Goal: Transaction & Acquisition: Purchase product/service

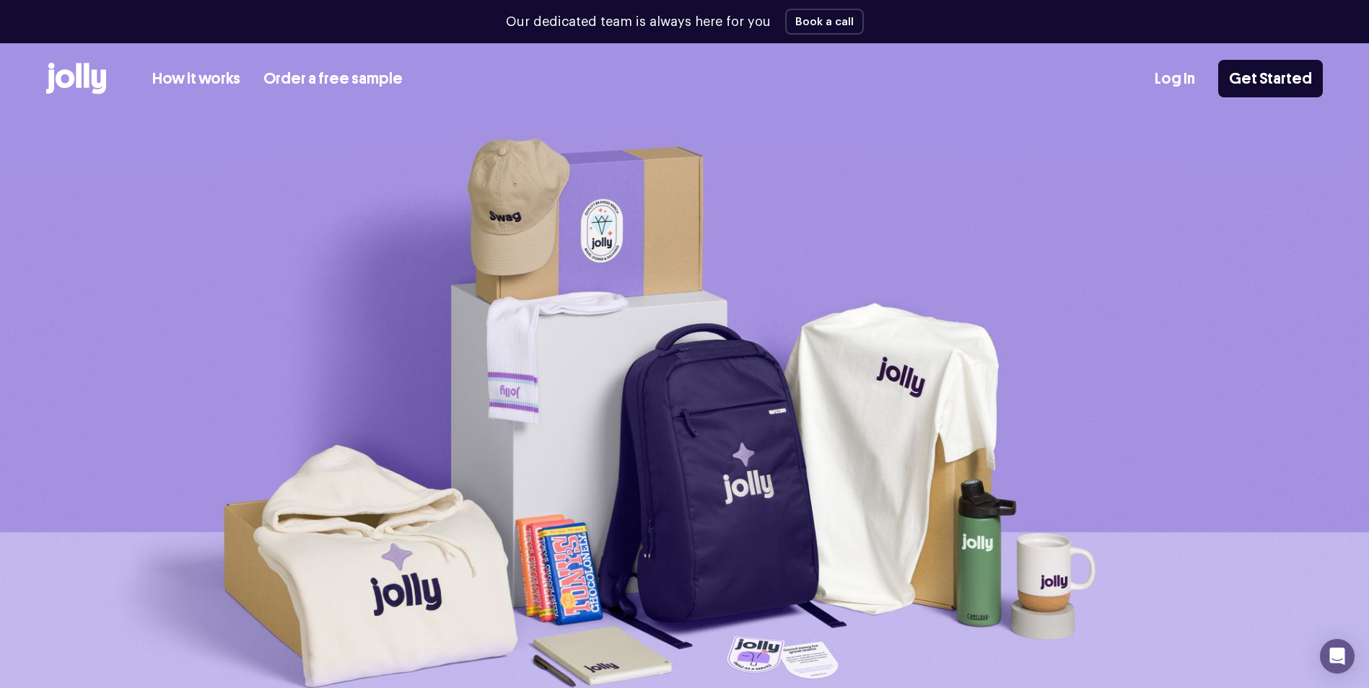
click at [224, 76] on link "How it works" at bounding box center [196, 79] width 88 height 24
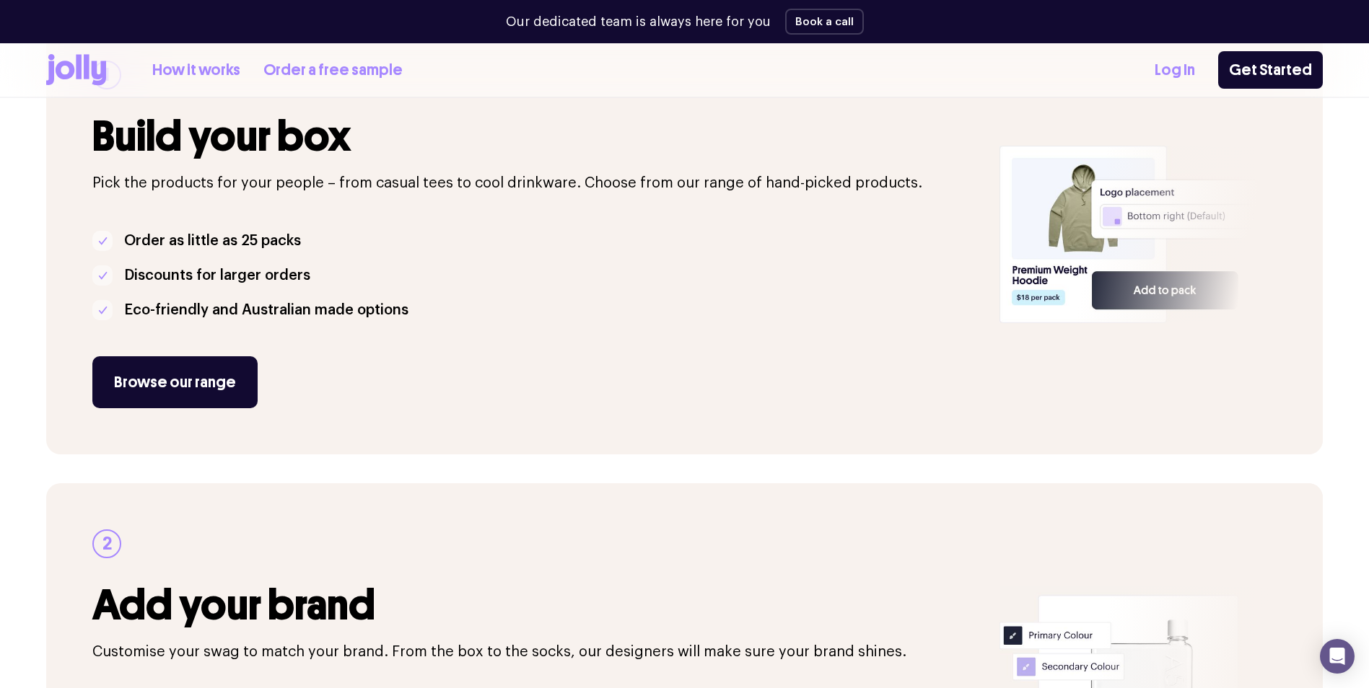
scroll to position [361, 0]
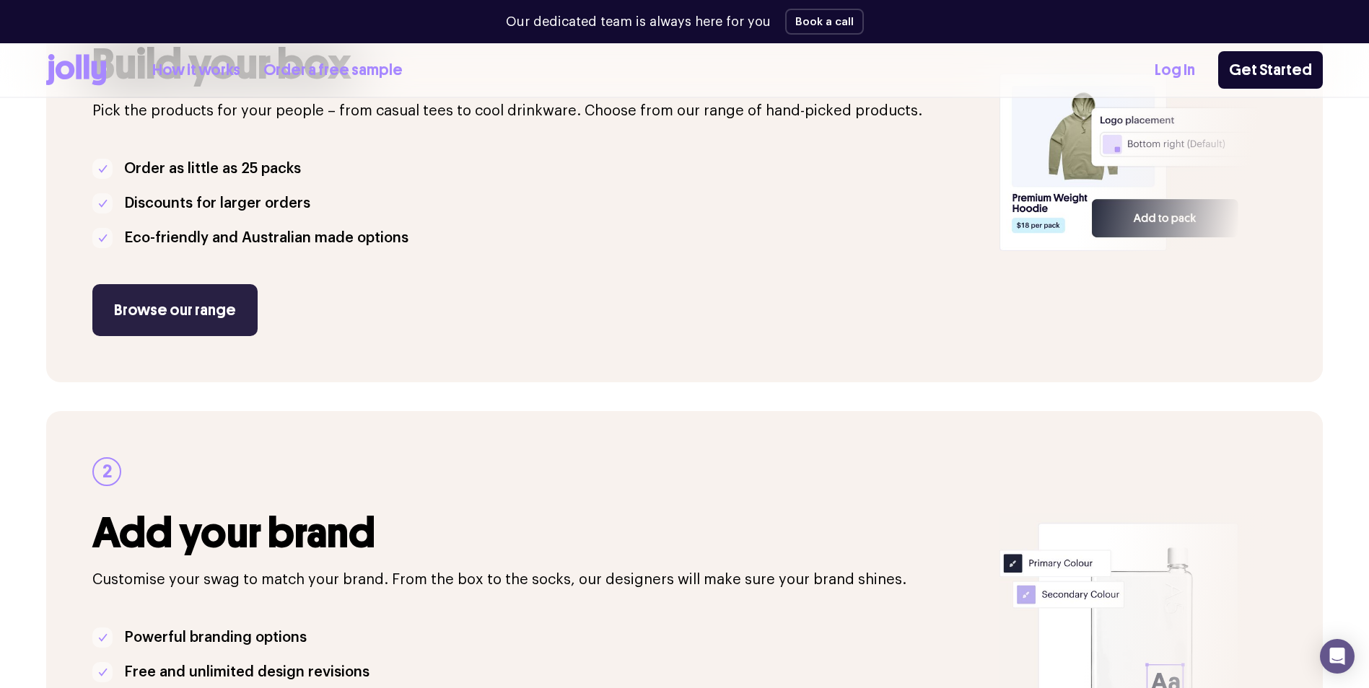
click at [196, 316] on link "Browse our range" at bounding box center [174, 310] width 165 height 52
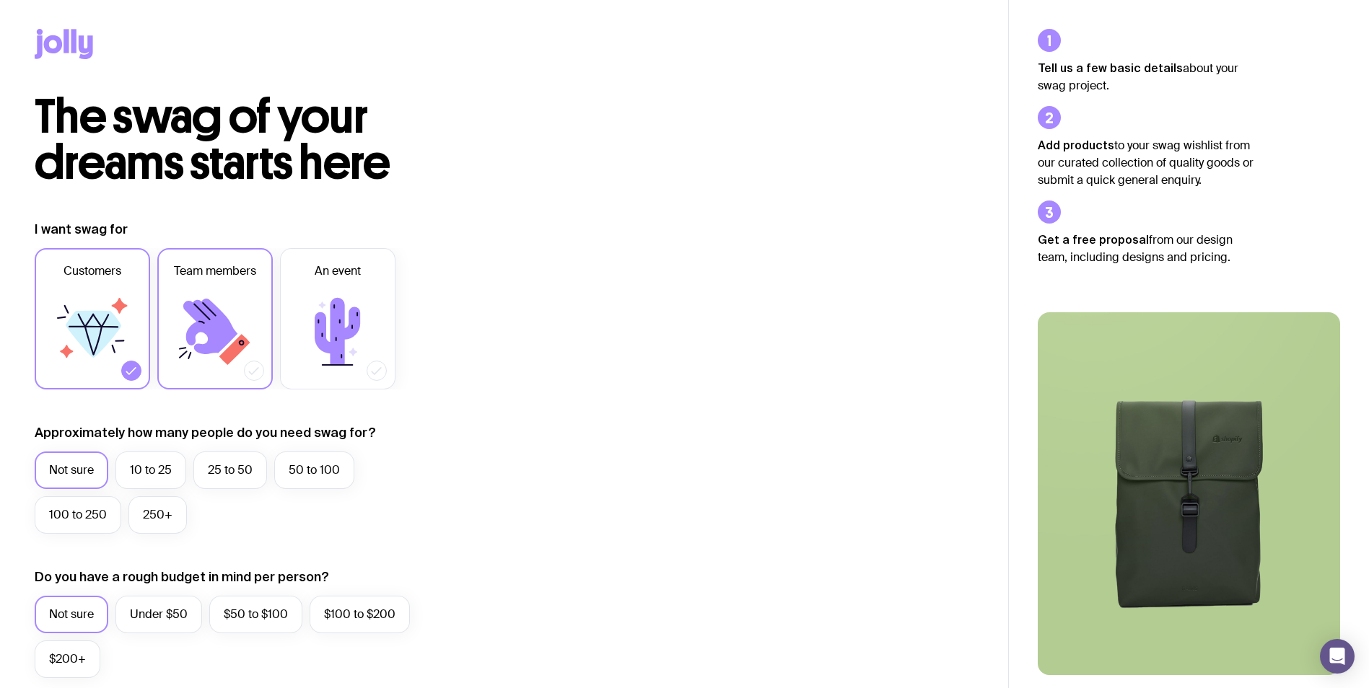
click at [218, 329] on icon at bounding box center [210, 327] width 54 height 56
click at [0, 0] on input "Team members" at bounding box center [0, 0] width 0 height 0
click at [152, 481] on label "10 to 25" at bounding box center [150, 471] width 71 height 38
click at [0, 0] on input "10 to 25" at bounding box center [0, 0] width 0 height 0
click at [78, 35] on icon at bounding box center [64, 44] width 58 height 30
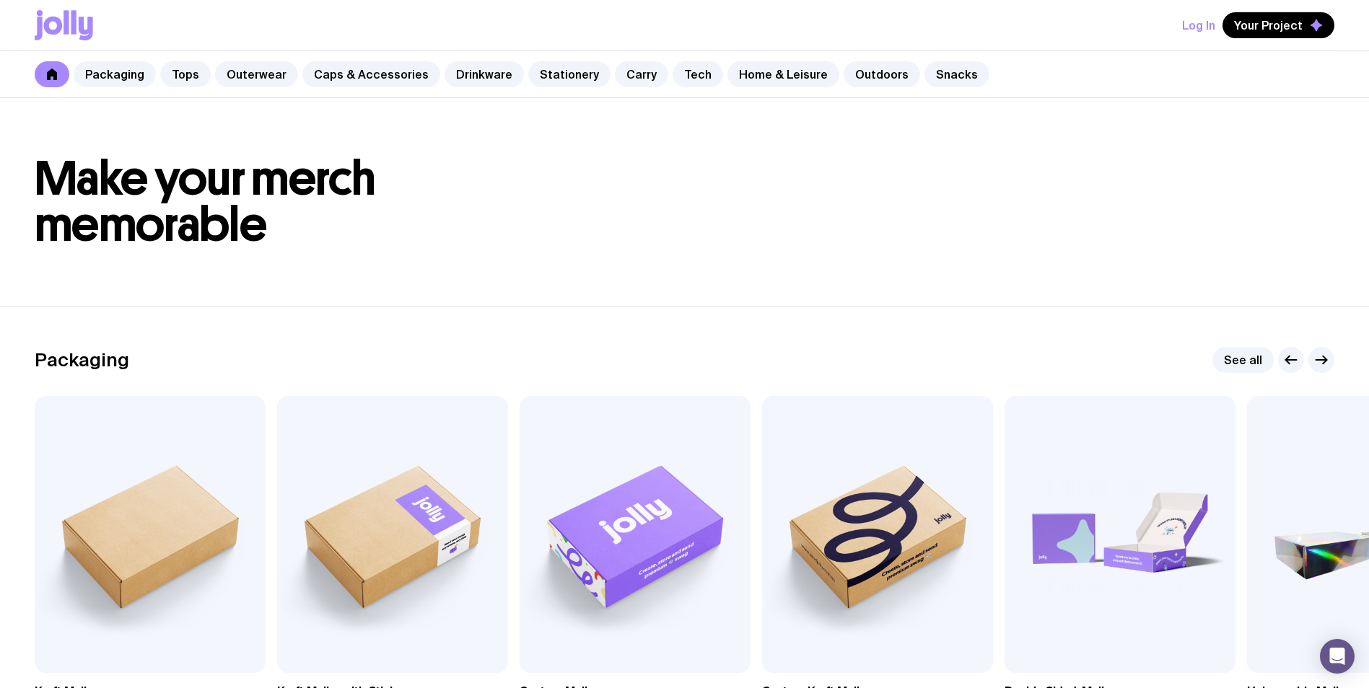
scroll to position [144, 0]
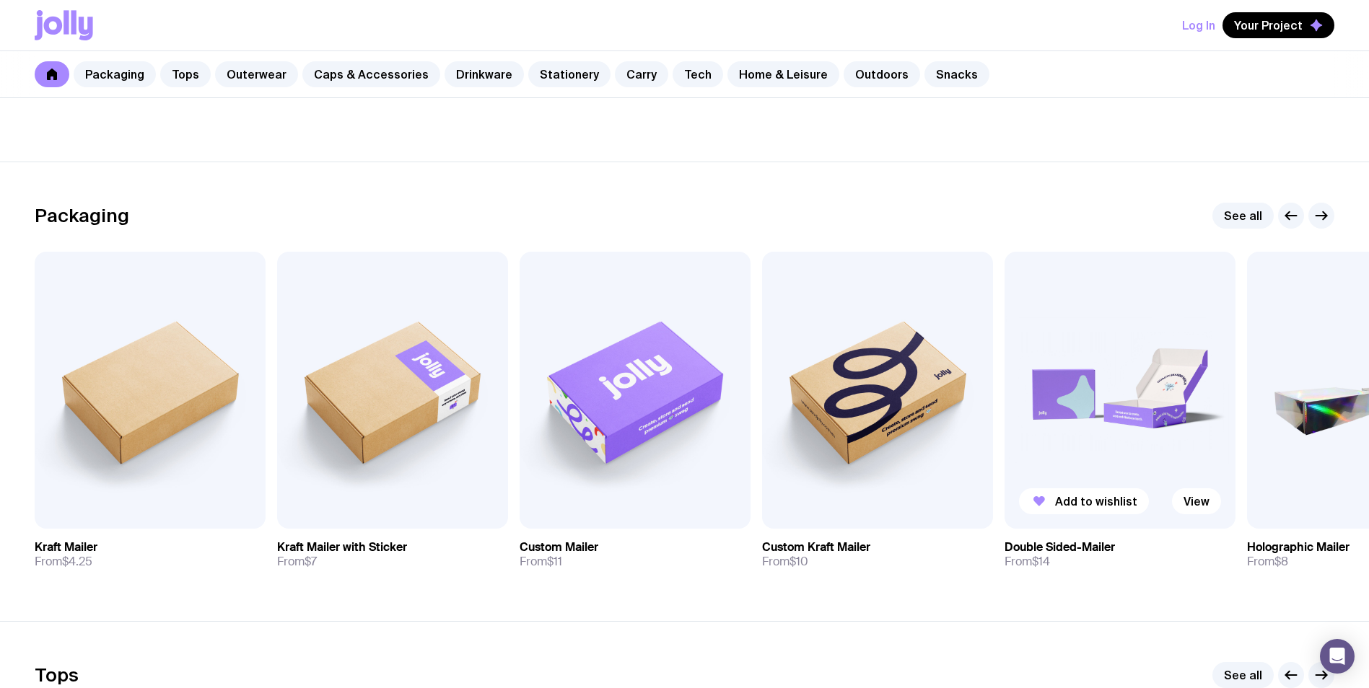
click at [1136, 413] on img at bounding box center [1119, 390] width 231 height 277
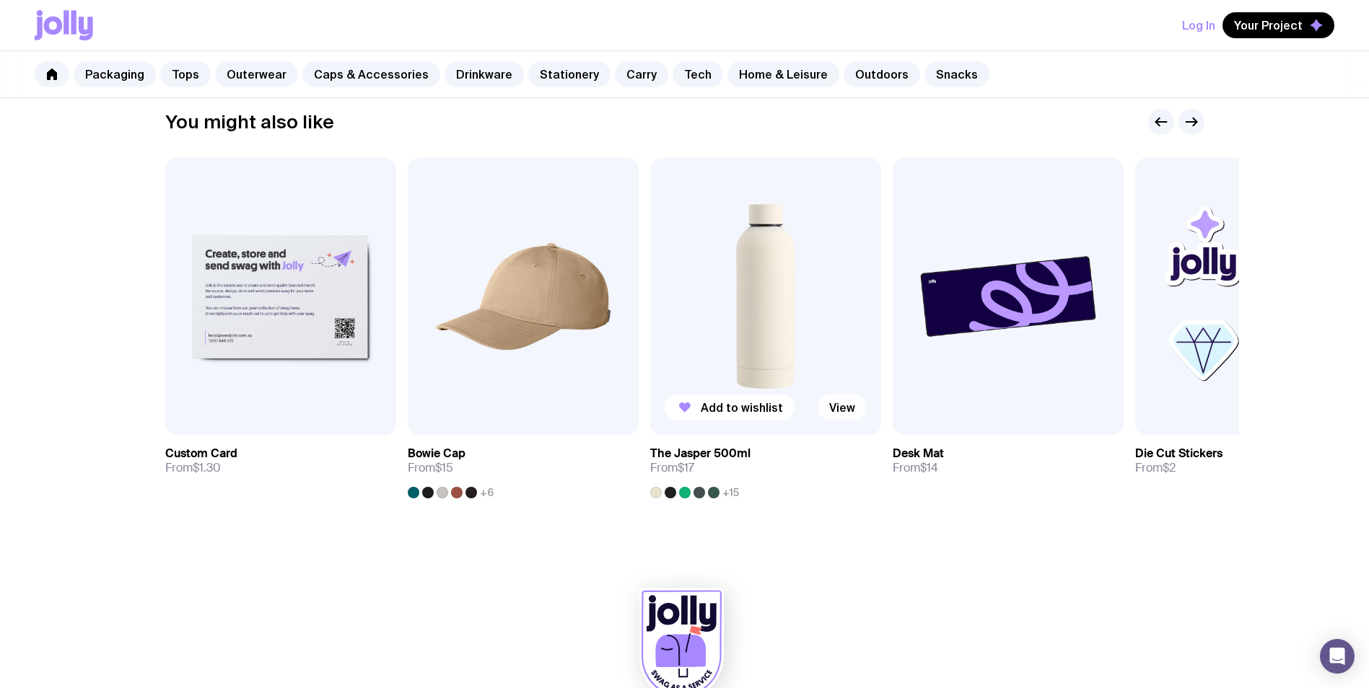
scroll to position [760, 0]
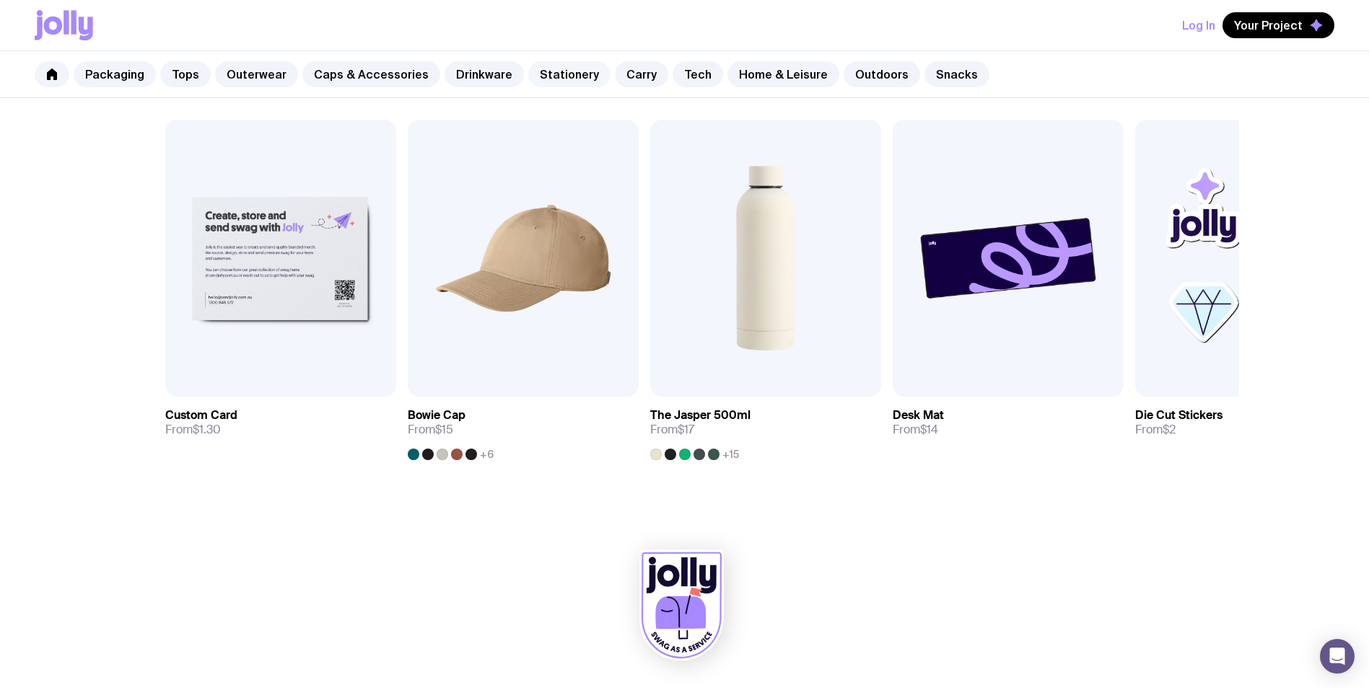
click at [551, 84] on link "Stationery" at bounding box center [569, 74] width 82 height 26
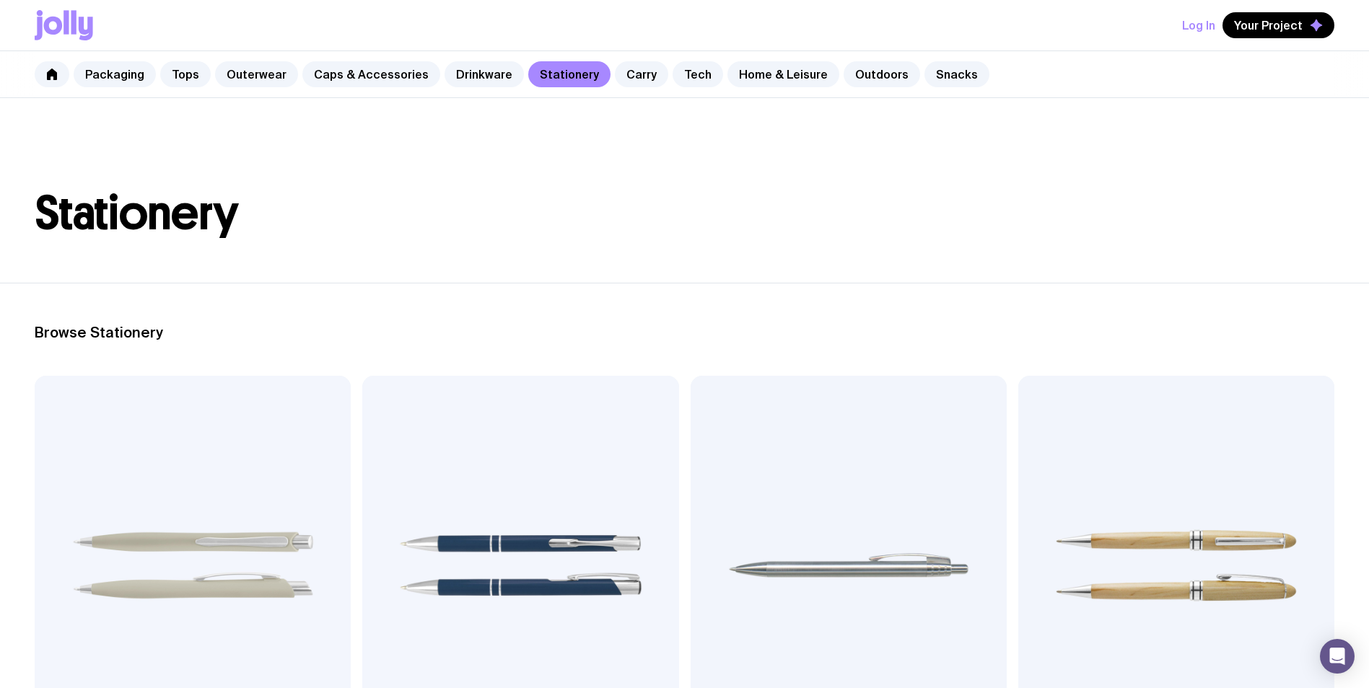
scroll to position [144, 0]
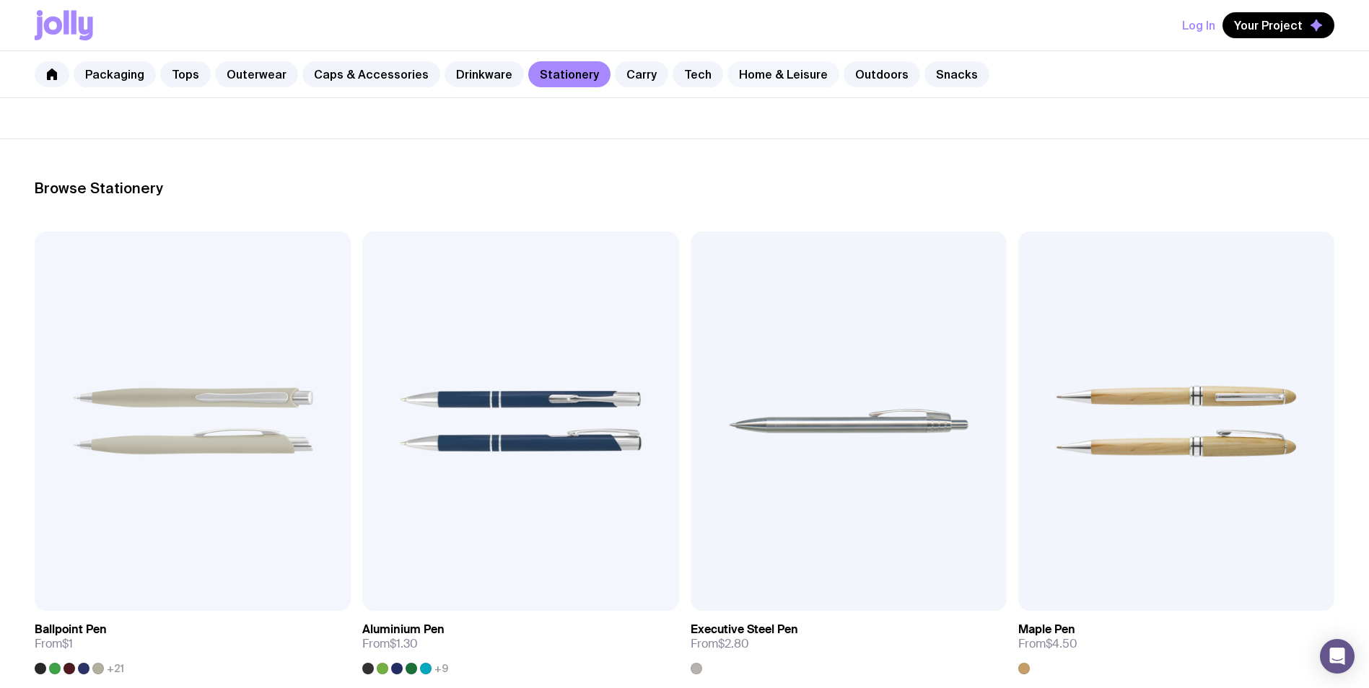
click at [773, 72] on link "Home & Leisure" at bounding box center [783, 74] width 112 height 26
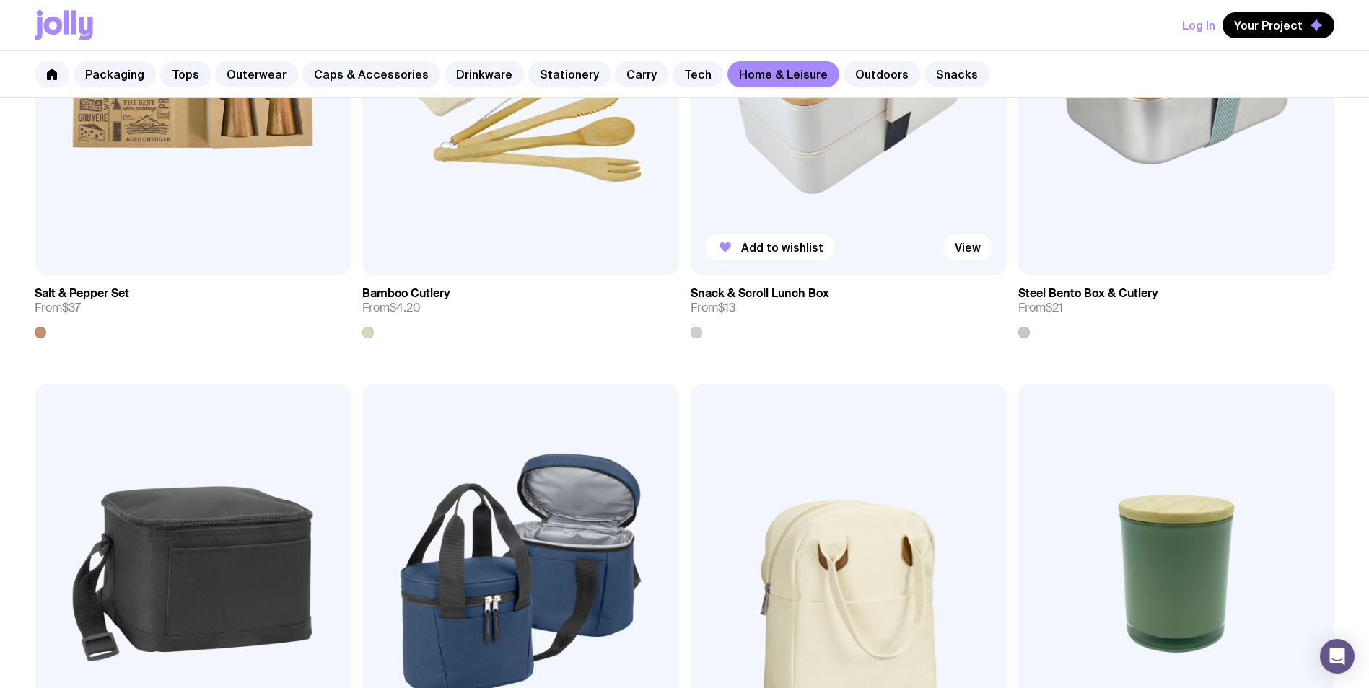
scroll to position [2020, 0]
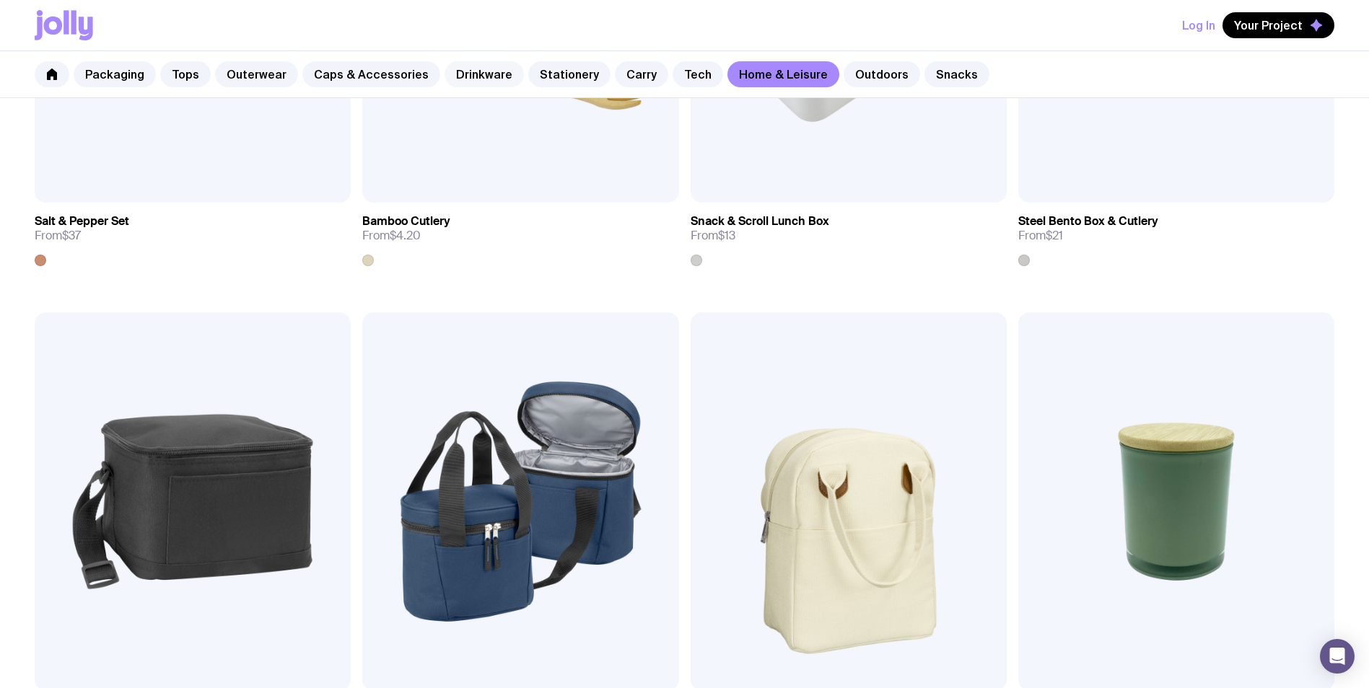
click at [471, 82] on link "Drinkware" at bounding box center [483, 74] width 79 height 26
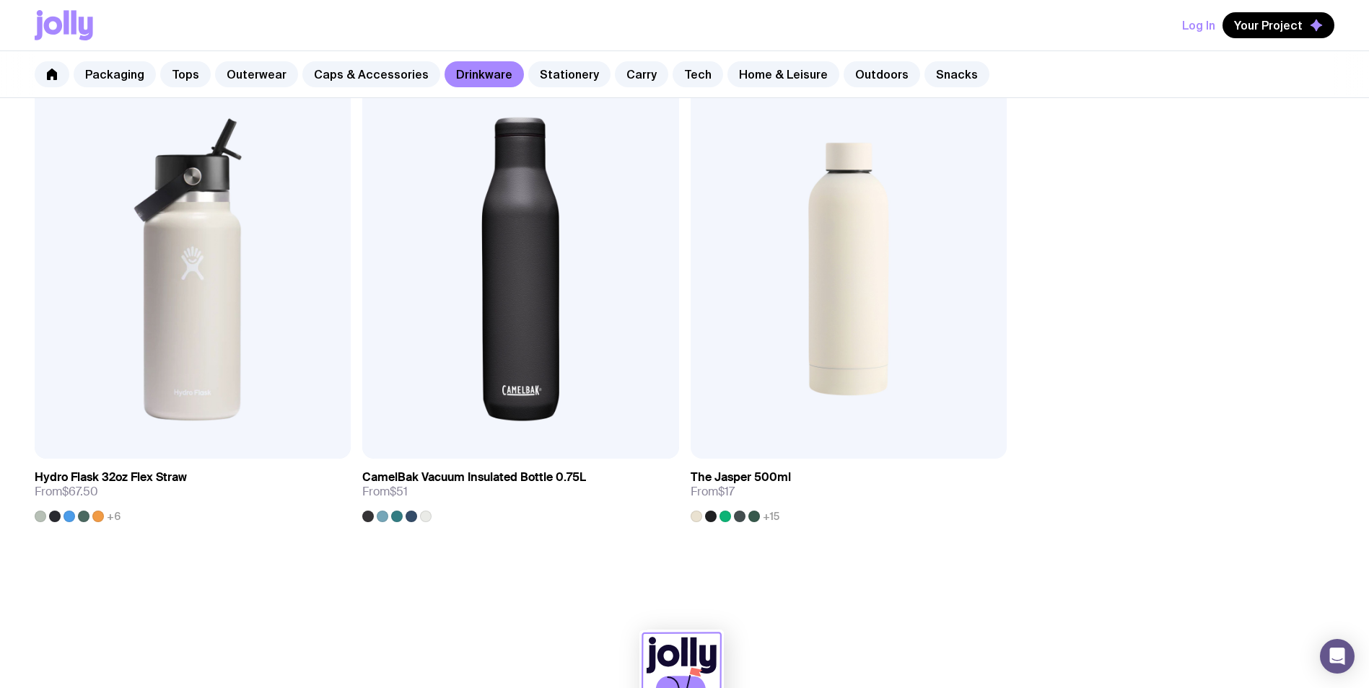
scroll to position [2814, 0]
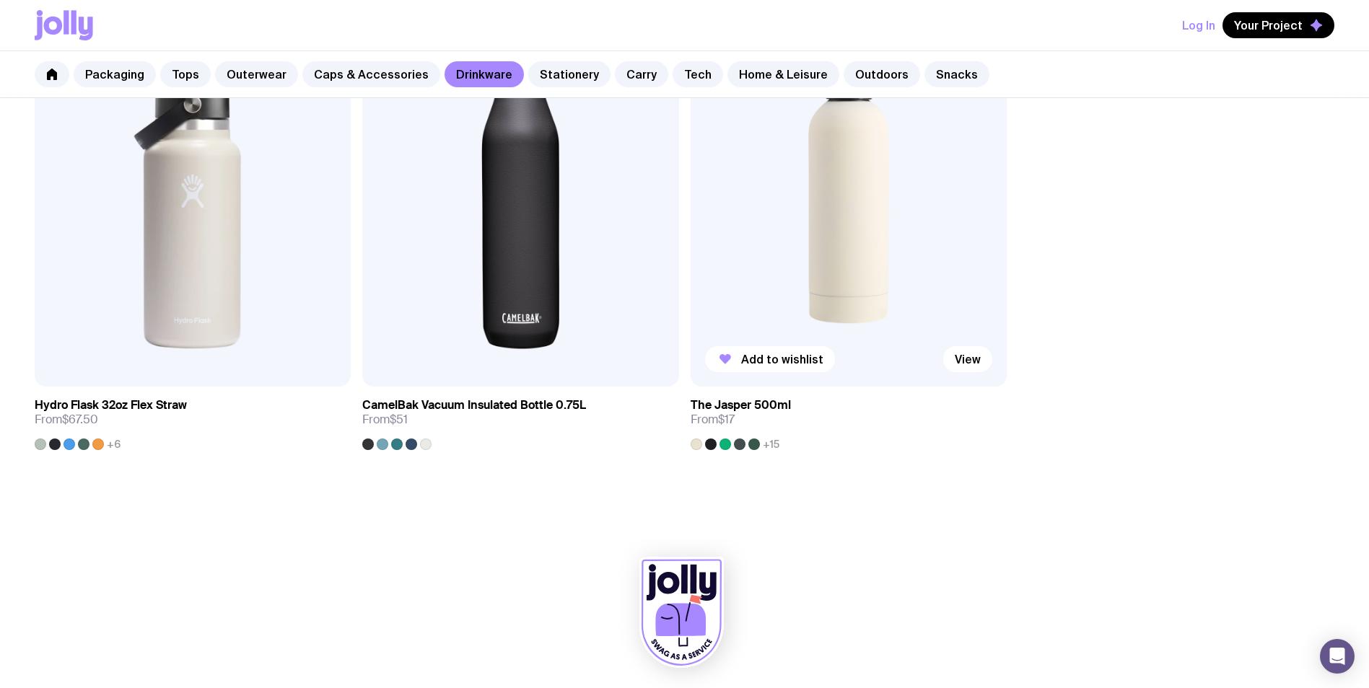
click at [836, 247] on img at bounding box center [849, 197] width 316 height 380
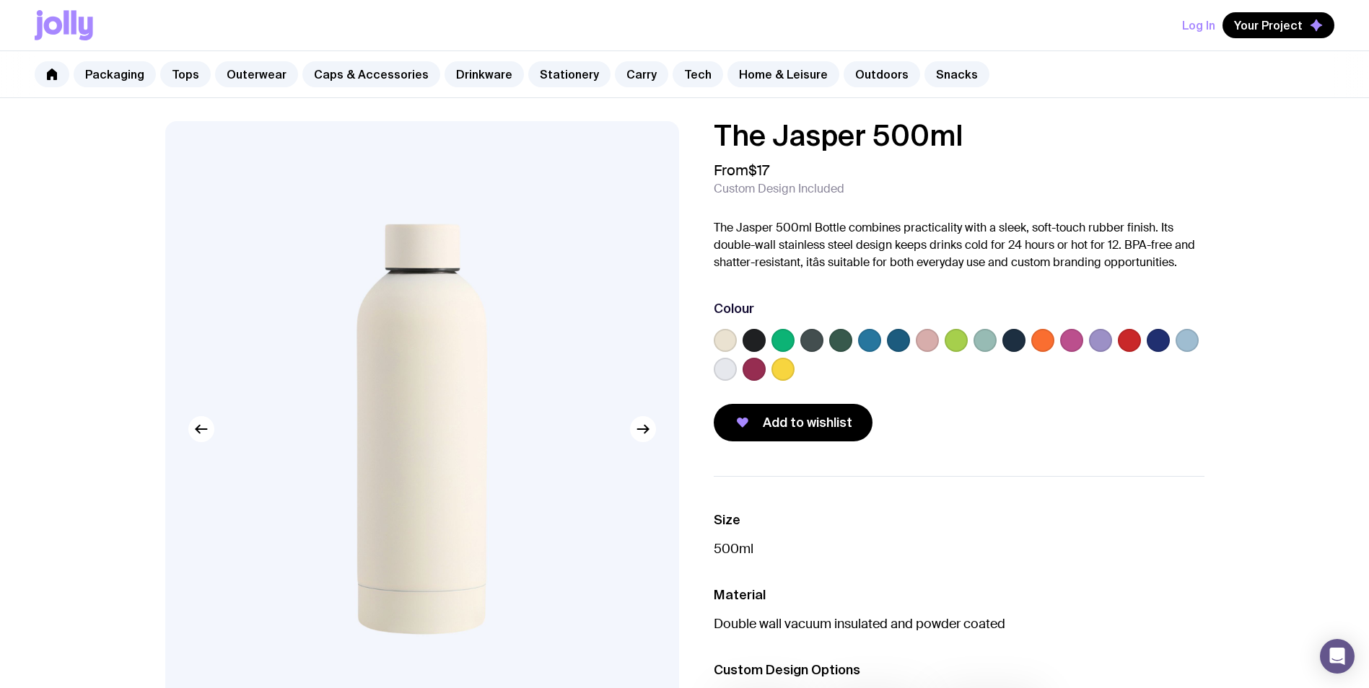
click at [812, 337] on label at bounding box center [811, 340] width 23 height 23
click at [0, 0] on input "radio" at bounding box center [0, 0] width 0 height 0
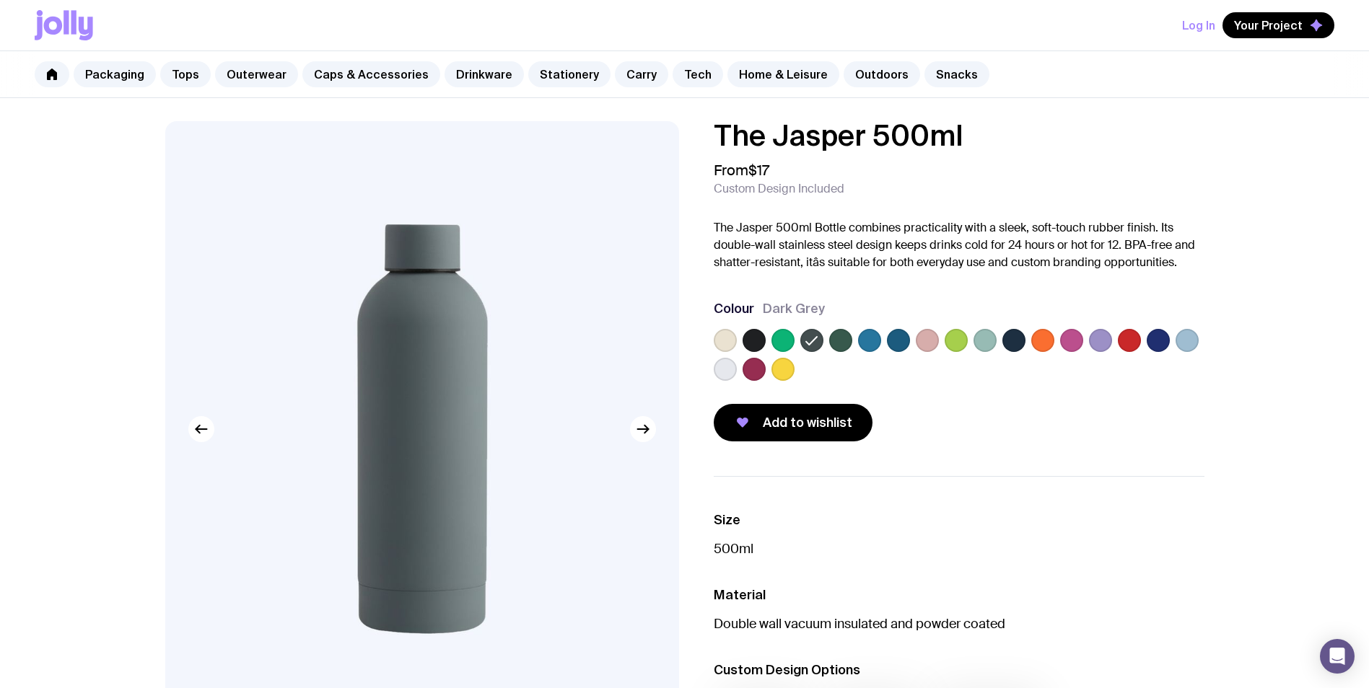
click at [846, 340] on label at bounding box center [840, 340] width 23 height 23
click at [0, 0] on input "radio" at bounding box center [0, 0] width 0 height 0
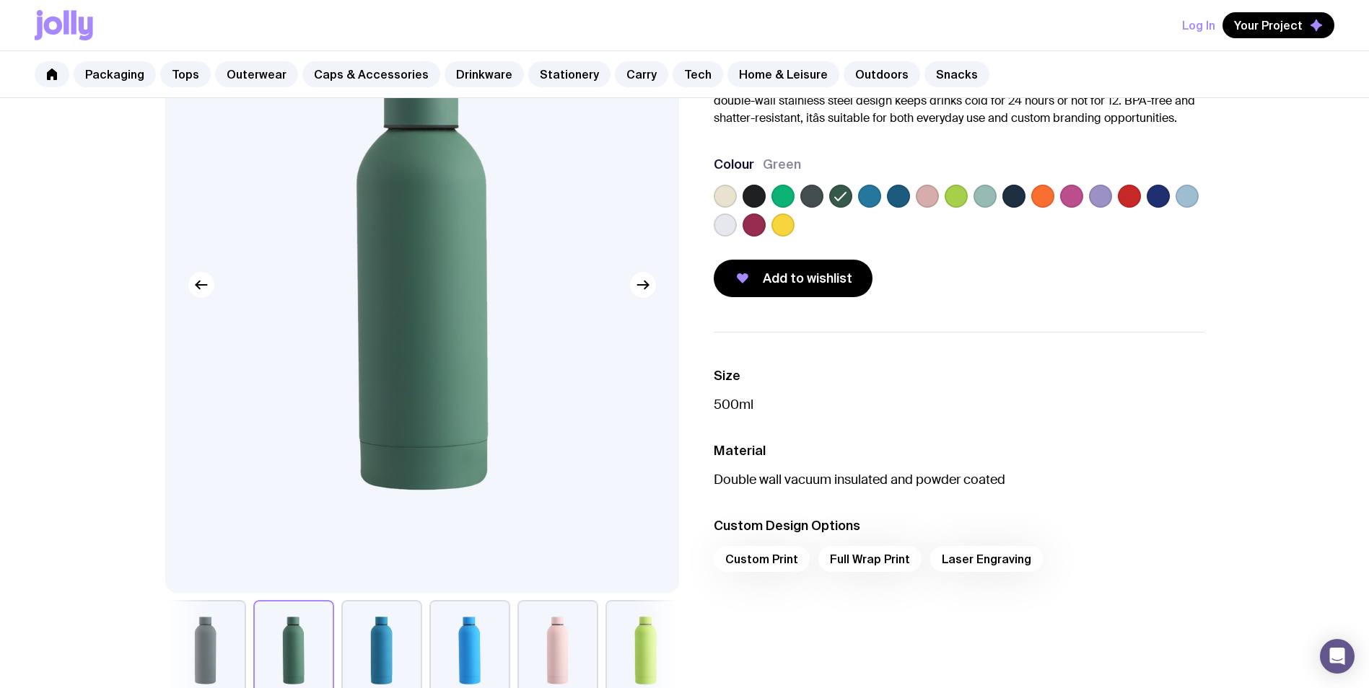
scroll to position [216, 0]
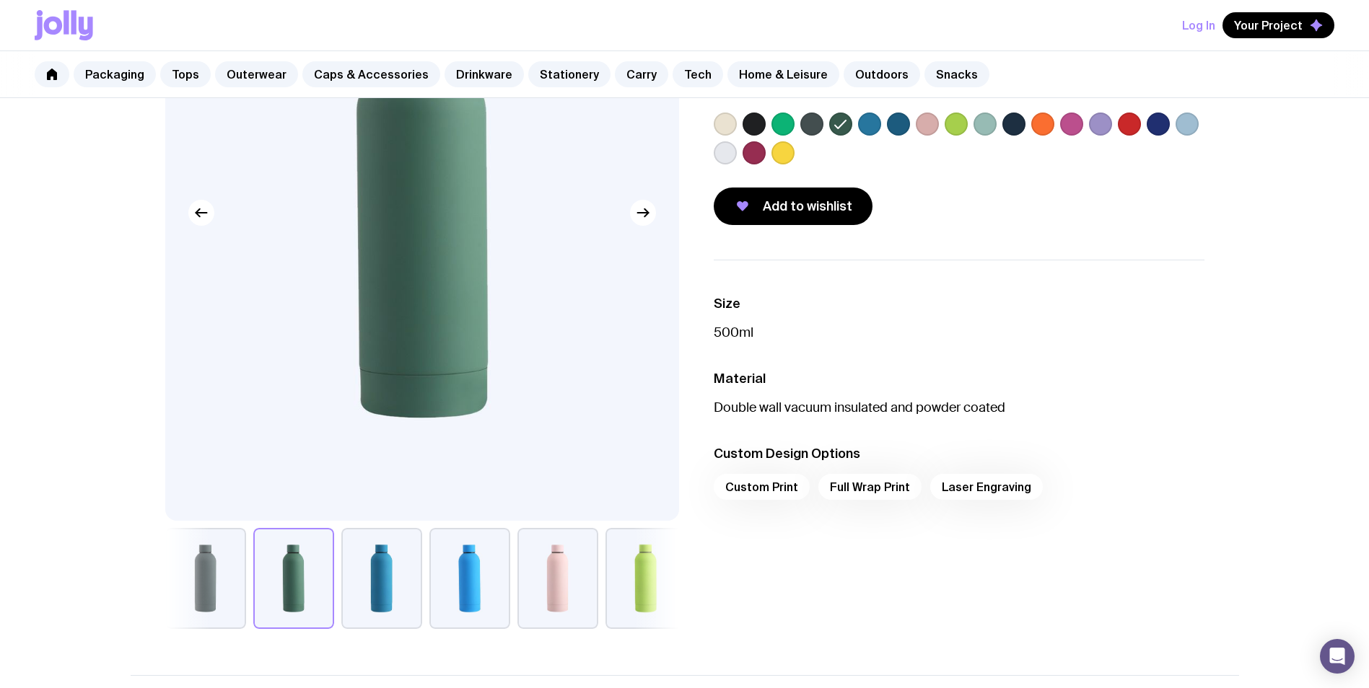
click at [857, 491] on div "Custom Print Full Wrap Print Laser Engraving" at bounding box center [959, 491] width 491 height 35
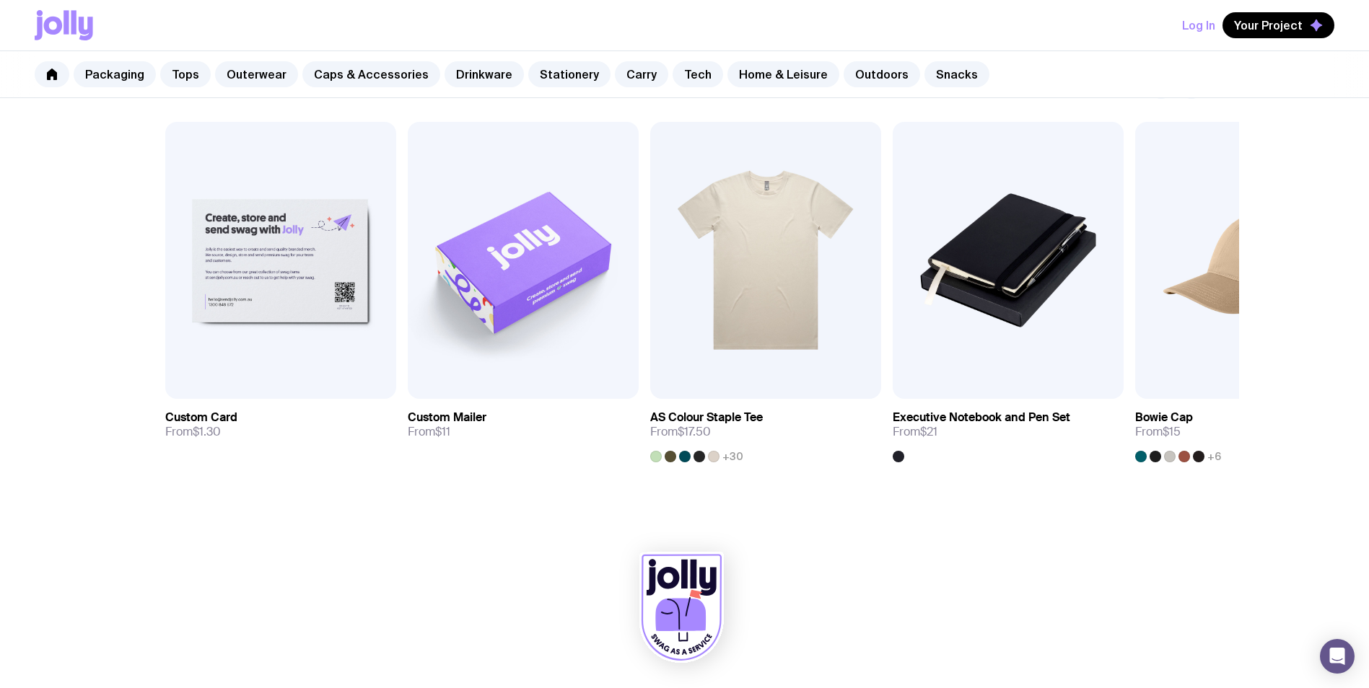
scroll to position [649, 0]
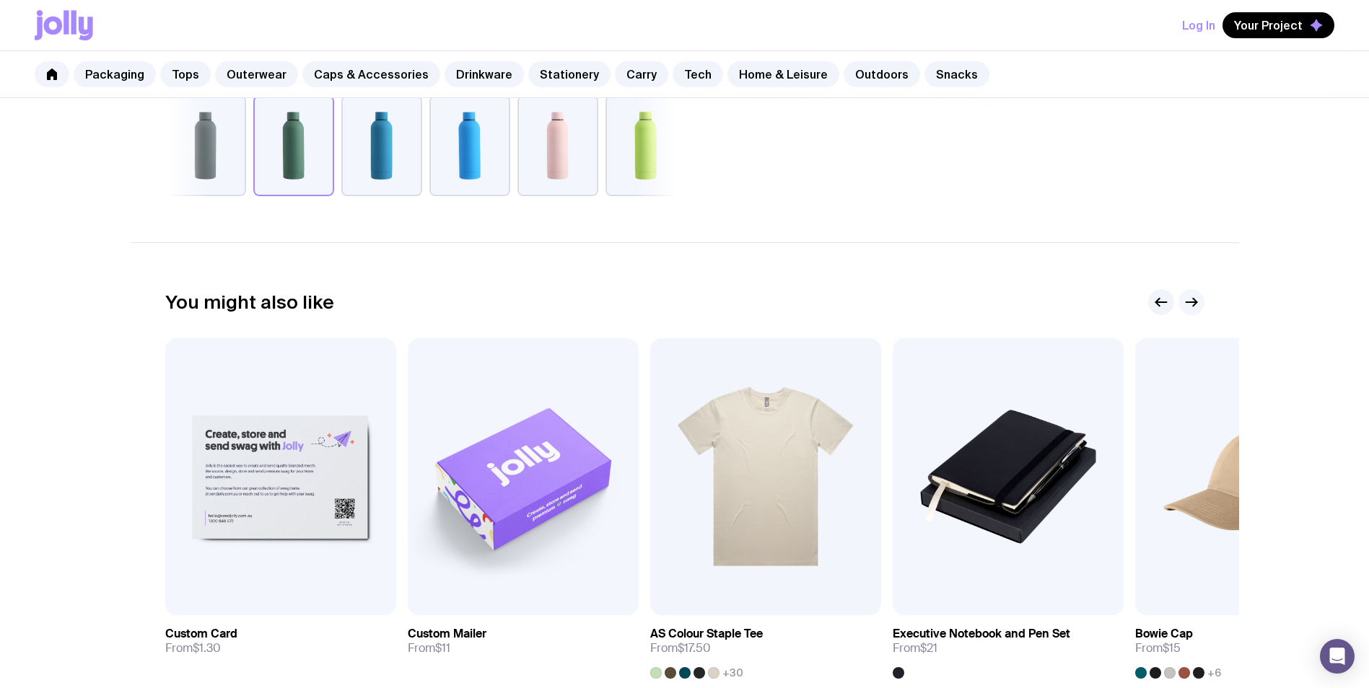
click at [1193, 301] on icon "button" at bounding box center [1191, 302] width 17 height 17
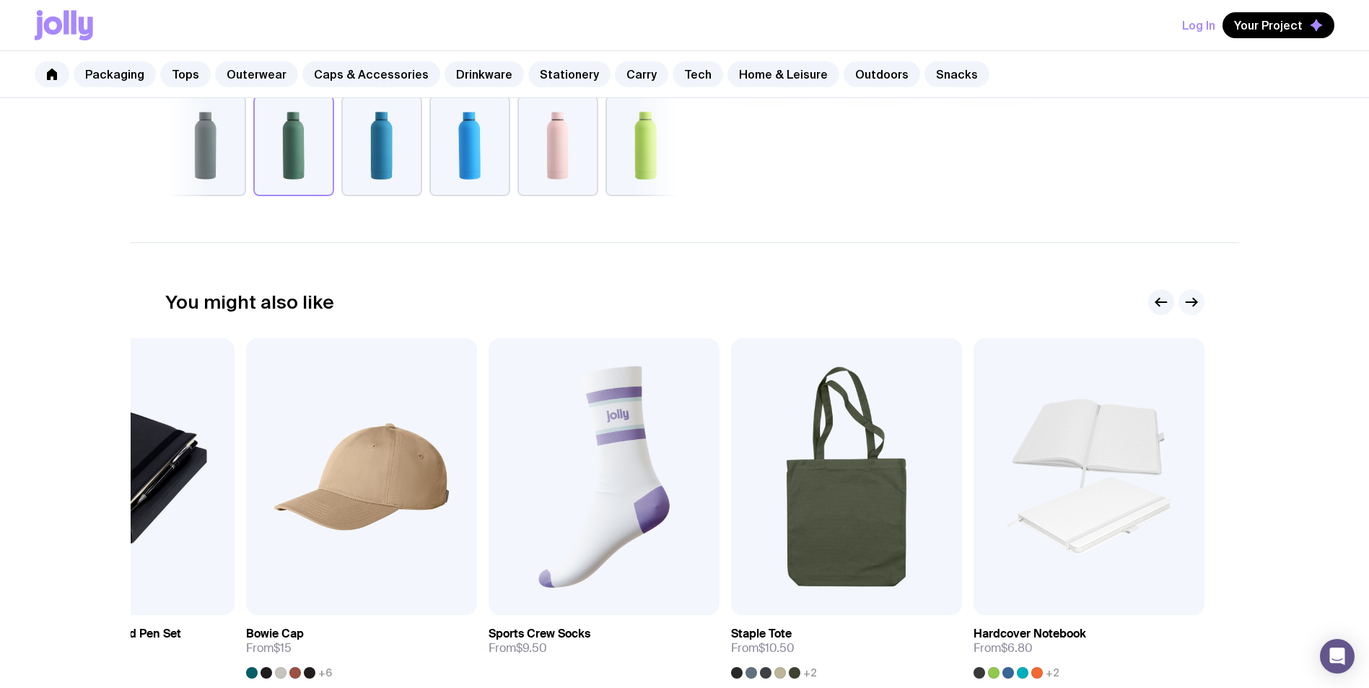
click at [1193, 301] on icon "button" at bounding box center [1191, 302] width 17 height 17
click at [1161, 301] on icon "button" at bounding box center [1160, 302] width 17 height 17
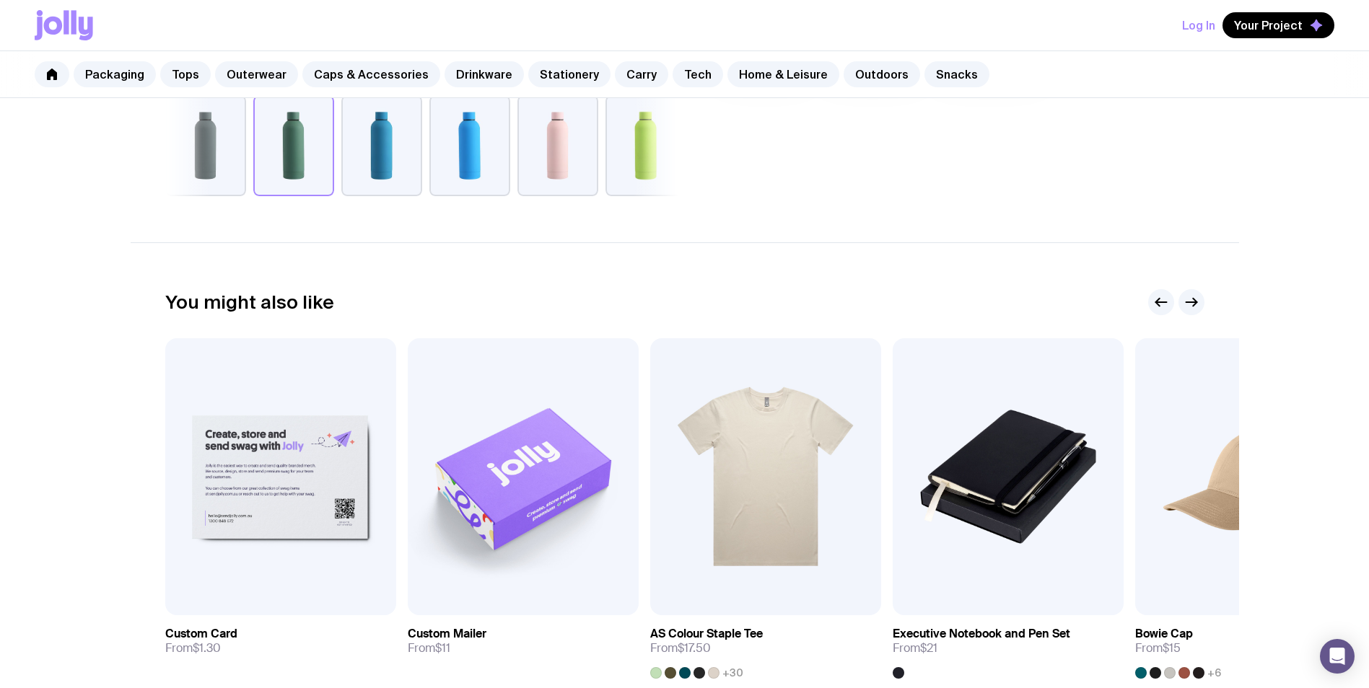
drag, startPoint x: 545, startPoint y: 483, endPoint x: 554, endPoint y: 478, distance: 10.7
click at [545, 482] on img at bounding box center [523, 476] width 231 height 277
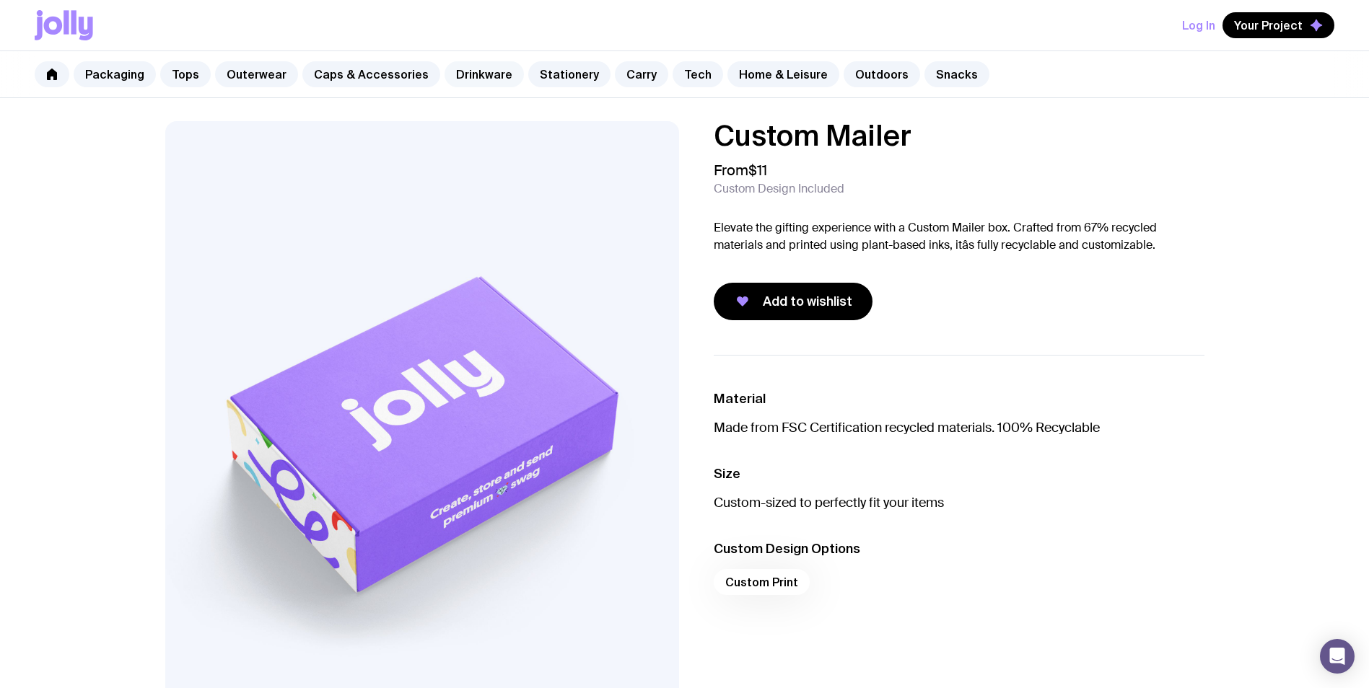
click at [455, 81] on link "Drinkware" at bounding box center [483, 74] width 79 height 26
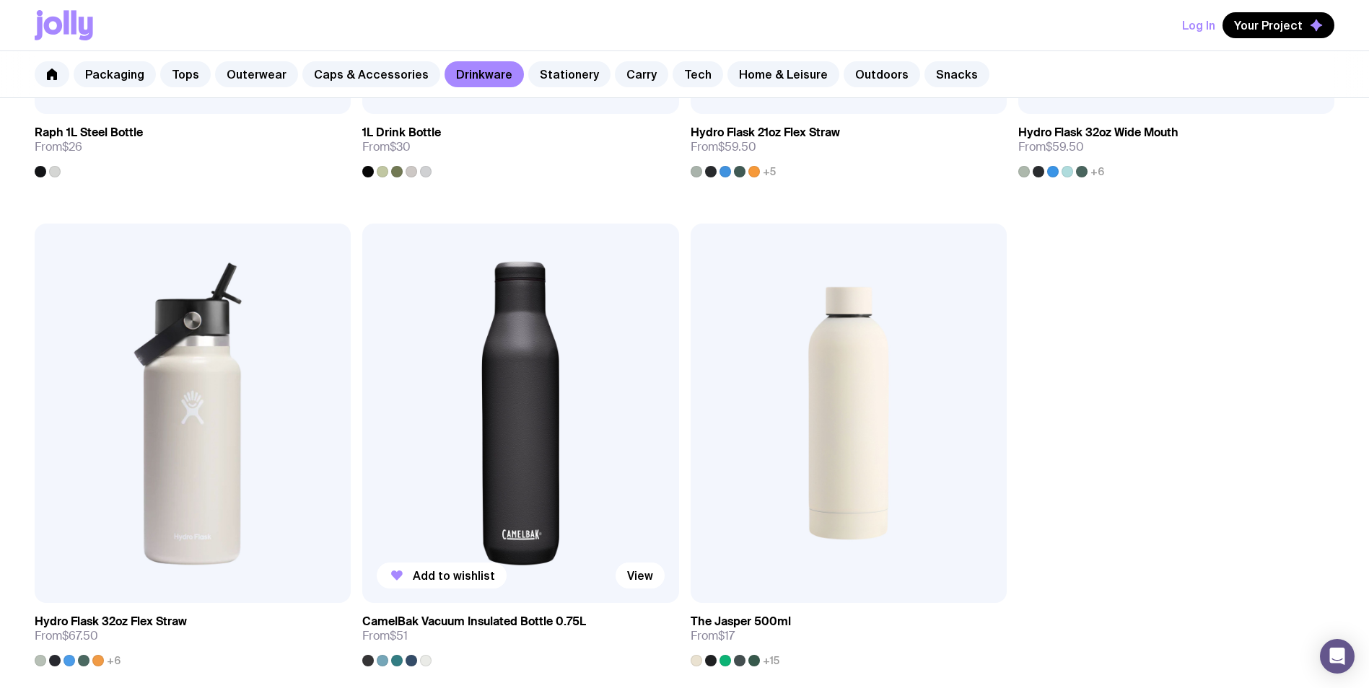
scroll to position [2670, 0]
